Goal: Obtain resource: Download file/media

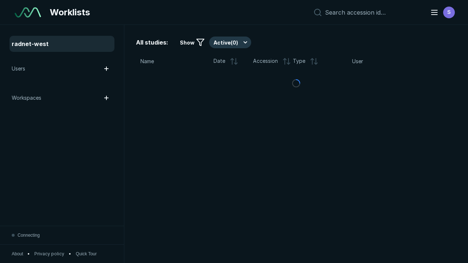
scroll to position [1996, 3044]
